Goal: Find specific page/section: Find specific page/section

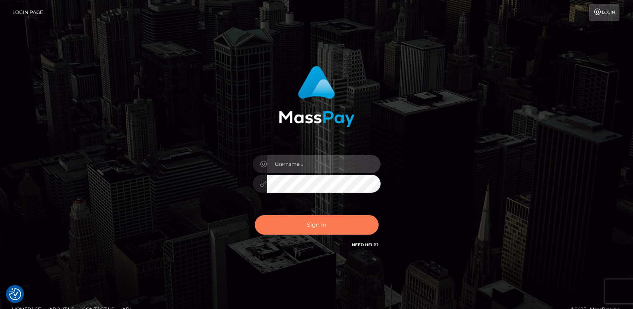
type input "ts2.es"
click at [306, 227] on button "Sign in" at bounding box center [317, 225] width 124 height 20
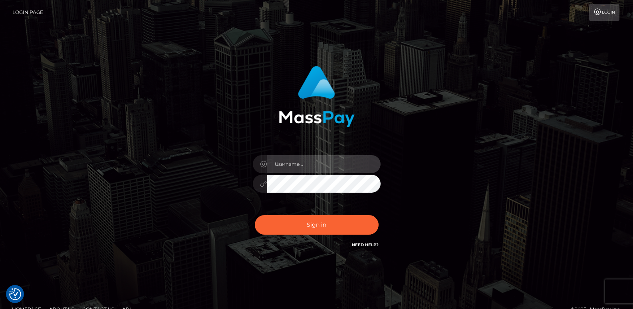
type input "ts2.es"
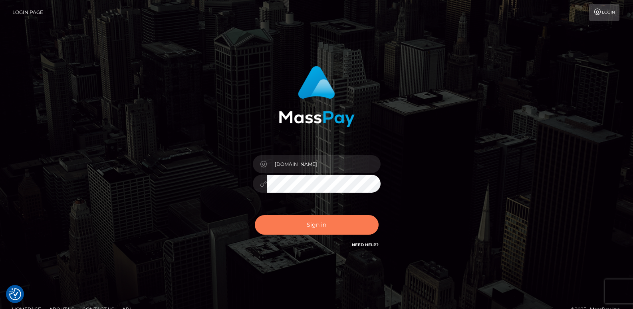
click at [306, 227] on button "Sign in" at bounding box center [317, 225] width 124 height 20
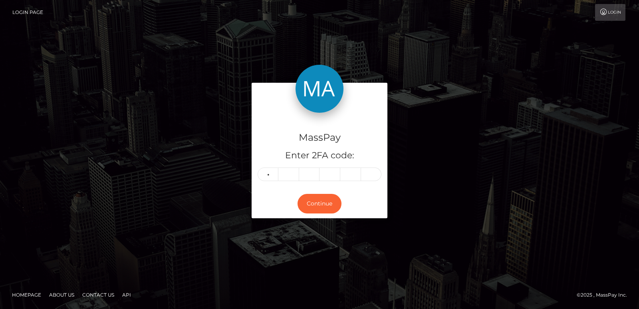
type input "4"
type input "5"
type input "6"
type input "1"
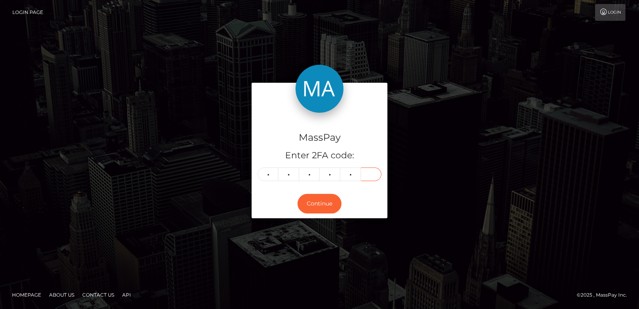
type input "8"
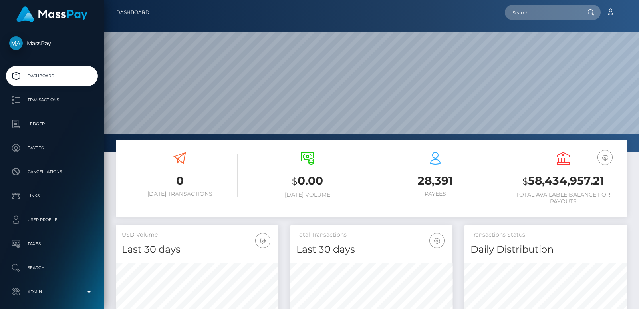
scroll to position [142, 162]
click at [532, 14] on input "text" at bounding box center [542, 12] width 75 height 15
paste input "babshormowunmi15@gmail.com"
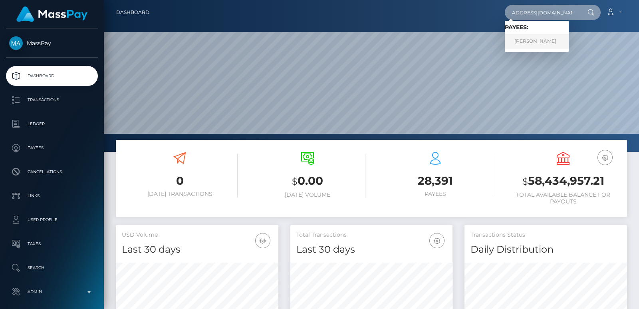
type input "babshormowunmi15@gmail.com"
click at [557, 44] on link "Aduragbemi Elizabeth Omowunmi" at bounding box center [537, 41] width 64 height 15
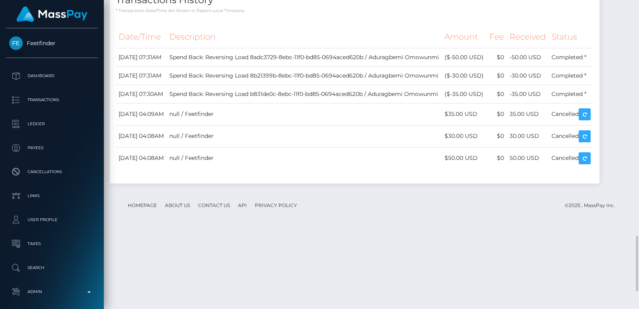
scroll to position [1366, 0]
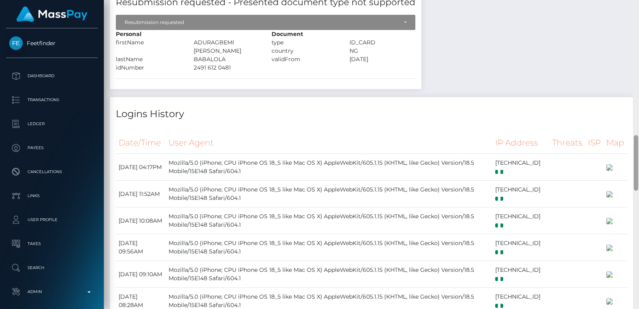
click at [637, 41] on div at bounding box center [636, 154] width 6 height 309
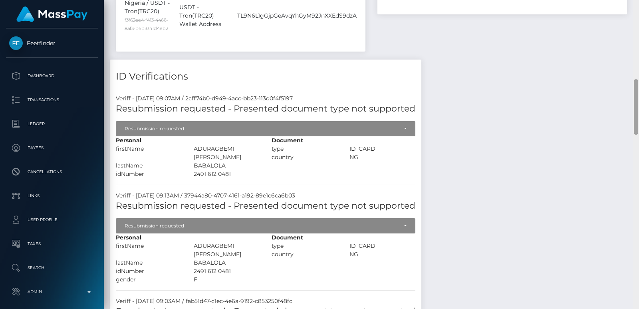
click at [637, 41] on div at bounding box center [636, 154] width 6 height 309
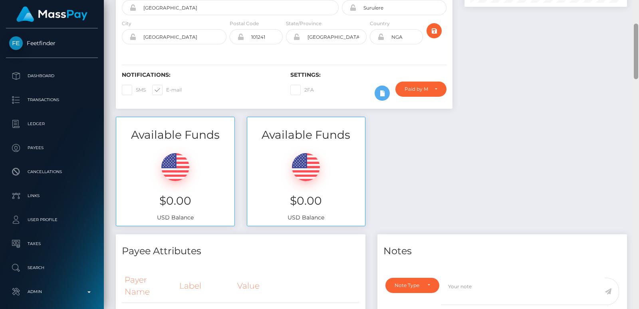
click at [637, 41] on div at bounding box center [636, 52] width 4 height 56
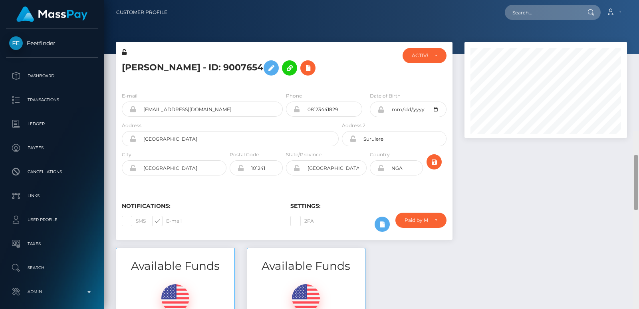
click at [637, 22] on div "Customer Profile Loading... Loading..." at bounding box center [371, 154] width 535 height 309
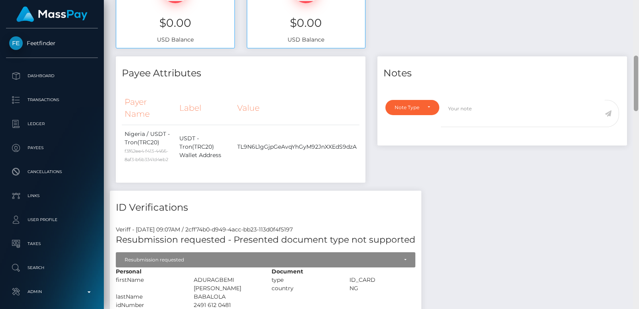
click at [634, 67] on div at bounding box center [636, 154] width 6 height 309
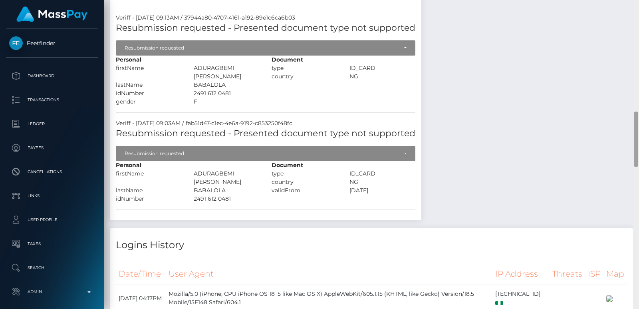
click at [636, 125] on div at bounding box center [636, 154] width 6 height 309
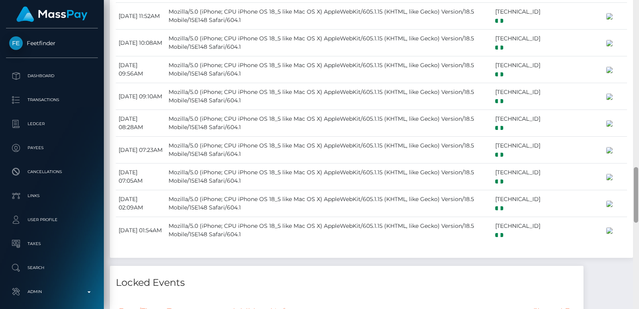
click at [637, 181] on div at bounding box center [636, 154] width 6 height 309
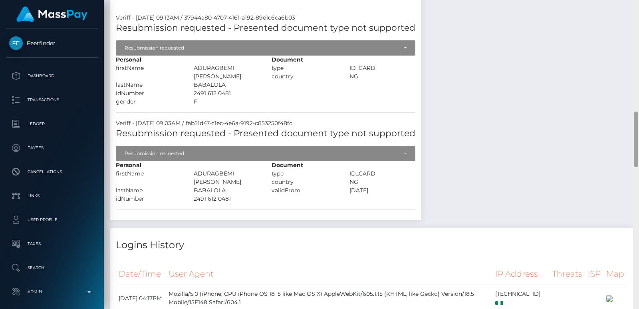
click at [639, 149] on div at bounding box center [636, 154] width 6 height 309
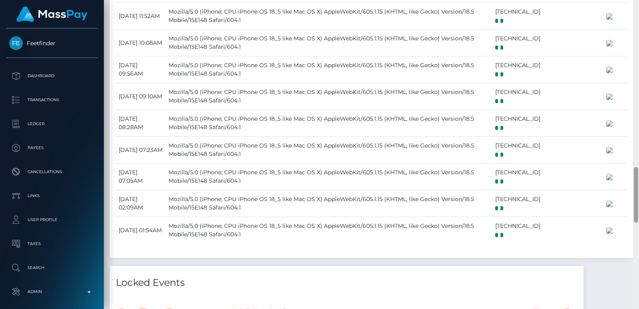
click at [639, 149] on div at bounding box center [636, 154] width 6 height 309
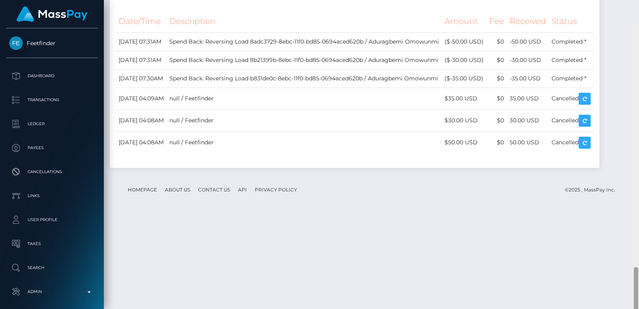
scroll to position [1369, 0]
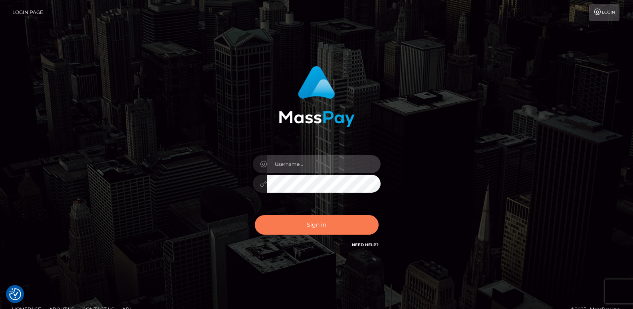
type input "ts2.es"
click at [320, 224] on button "Sign in" at bounding box center [317, 225] width 124 height 20
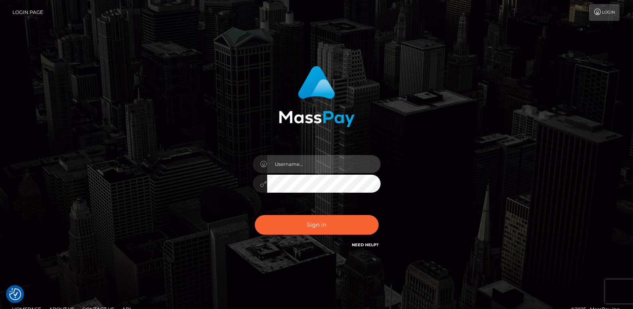
type input "[DOMAIN_NAME]"
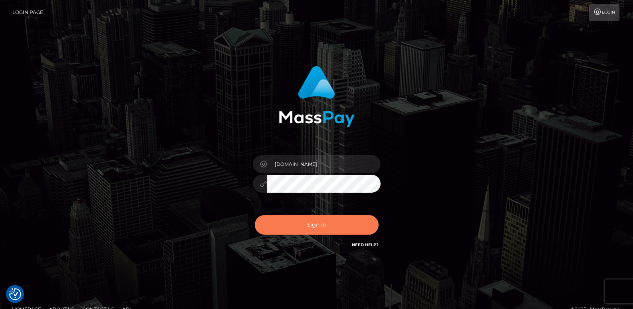
click at [320, 224] on button "Sign in" at bounding box center [317, 225] width 124 height 20
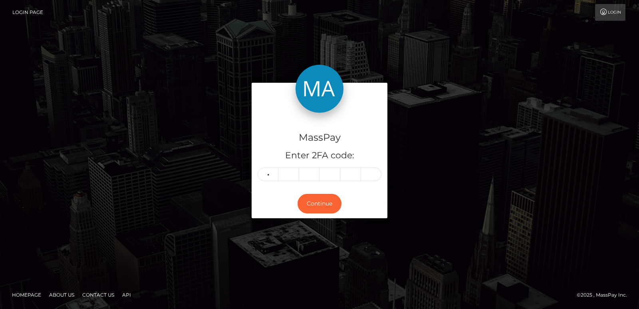
type input "2"
type input "9"
type input "5"
type input "0"
type input "6"
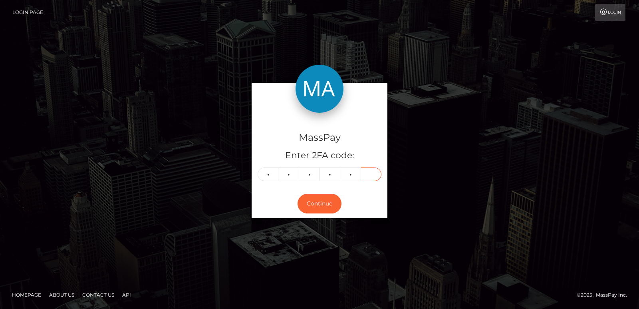
type input "8"
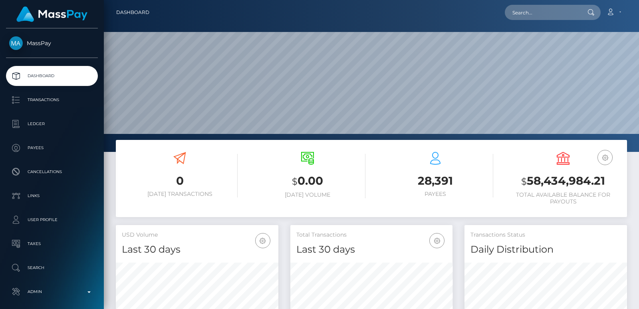
scroll to position [142, 162]
click at [542, 12] on input "text" at bounding box center [542, 12] width 75 height 15
paste input "[EMAIL_ADDRESS][DOMAIN_NAME]"
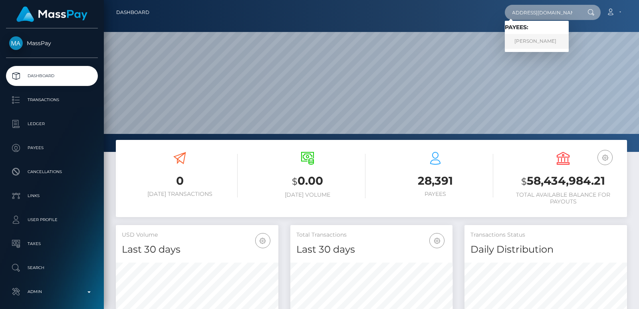
type input "[EMAIL_ADDRESS][DOMAIN_NAME]"
click at [530, 38] on link "[PERSON_NAME]" at bounding box center [537, 41] width 64 height 15
